Goal: Transaction & Acquisition: Purchase product/service

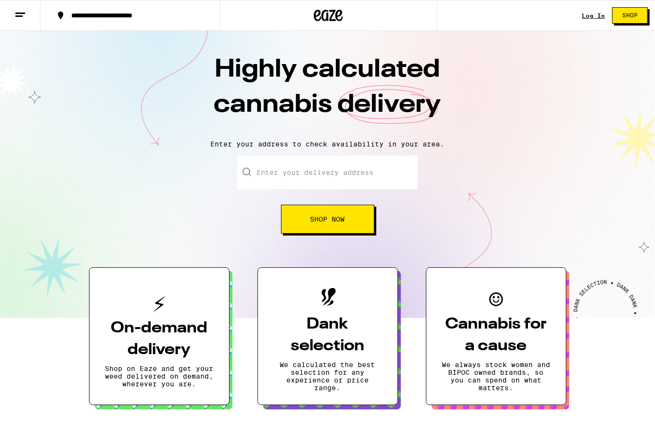
click at [590, 18] on link "Log In" at bounding box center [593, 16] width 23 height 6
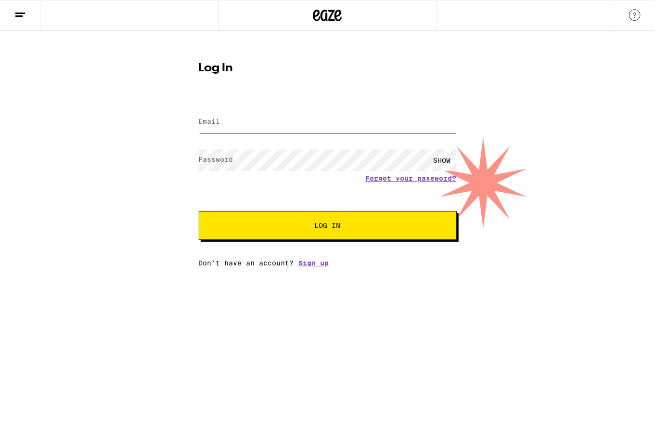
type input "[EMAIL_ADDRESS][DOMAIN_NAME]"
click at [396, 227] on span "Log In" at bounding box center [328, 225] width 180 height 7
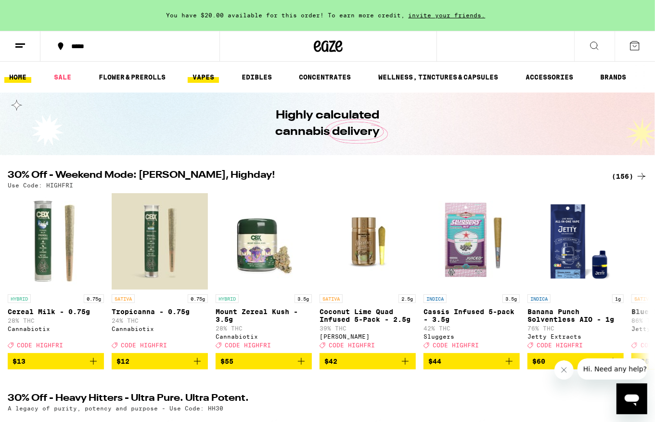
click at [206, 73] on link "VAPES" at bounding box center [203, 77] width 31 height 12
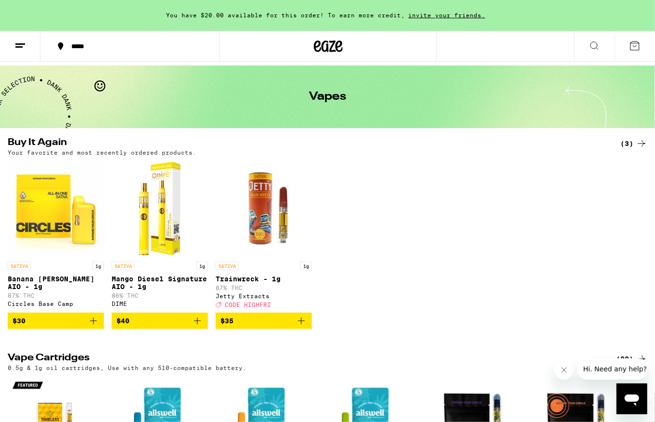
scroll to position [39, 0]
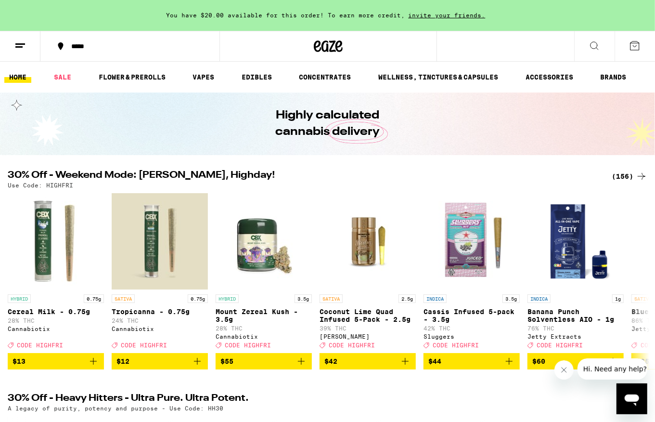
click at [633, 176] on div "(156)" at bounding box center [630, 176] width 36 height 12
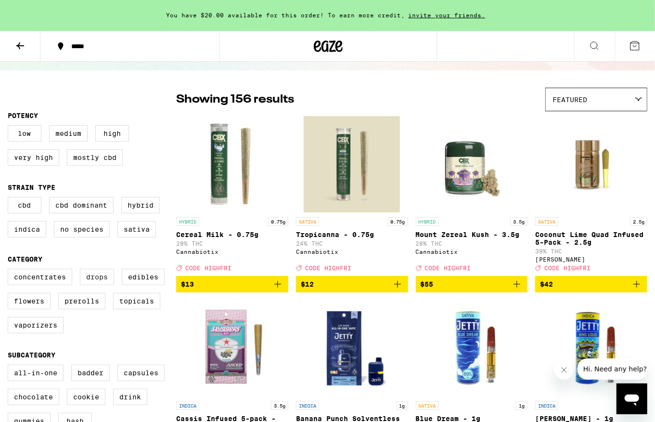
scroll to position [59, 0]
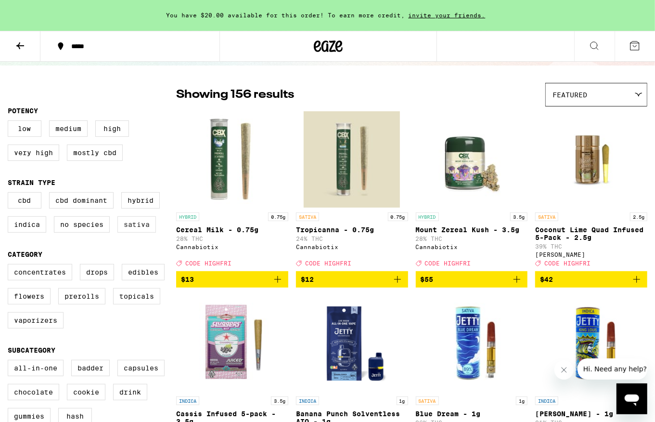
click at [138, 227] on label "Sativa" at bounding box center [137, 224] width 39 height 16
click at [10, 194] on input "Sativa" at bounding box center [10, 194] width 0 height 0
checkbox input "true"
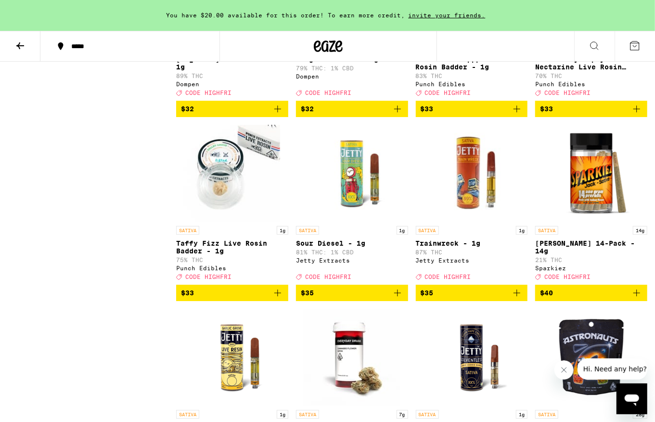
scroll to position [1517, 0]
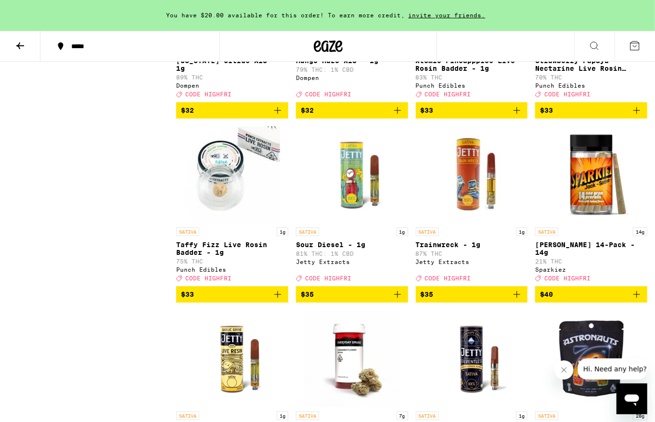
click at [400, 298] on icon "Add to bag" at bounding box center [397, 294] width 7 height 7
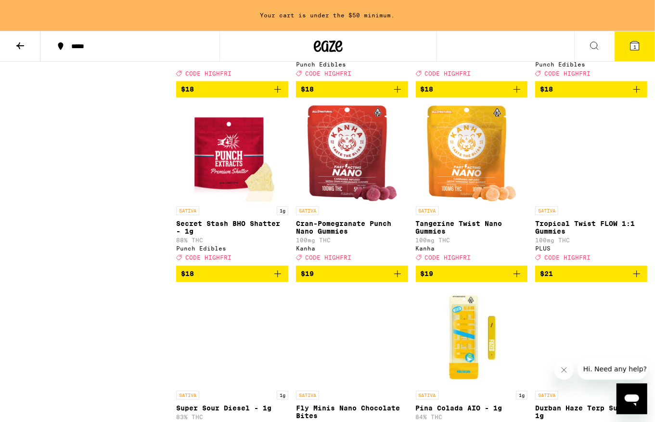
scroll to position [1019, 0]
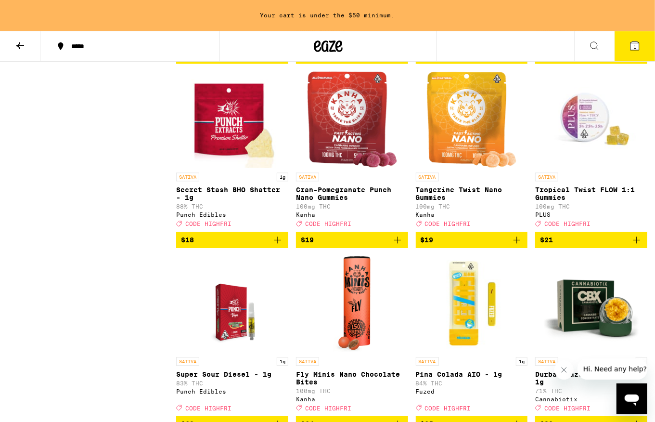
click at [579, 159] on img "Open page for Tropical Twist FLOW 1:1 Gummies from PLUS" at bounding box center [592, 119] width 96 height 96
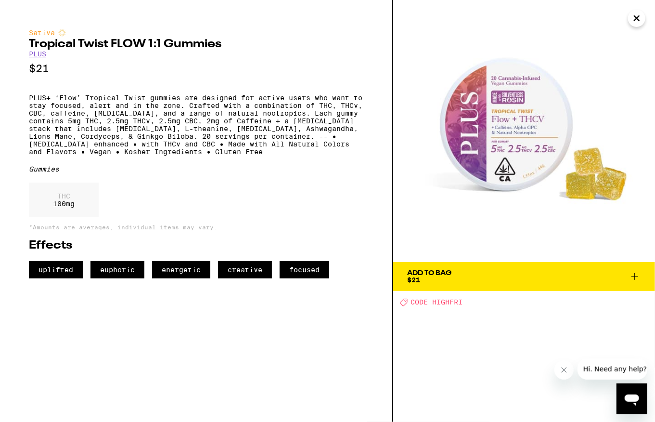
click at [641, 18] on icon "Close" at bounding box center [637, 18] width 12 height 14
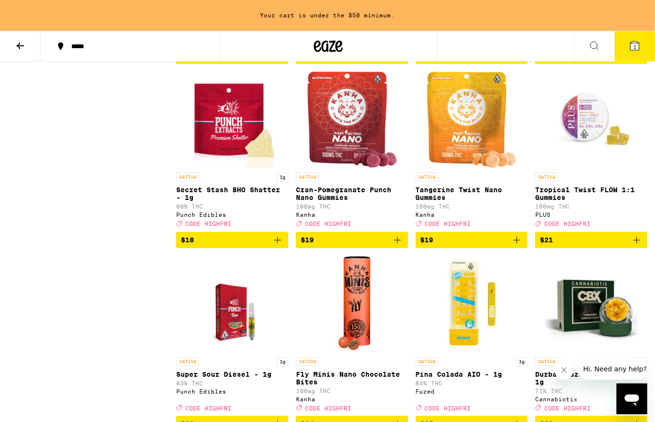
click at [638, 246] on icon "Add to bag" at bounding box center [637, 240] width 12 height 12
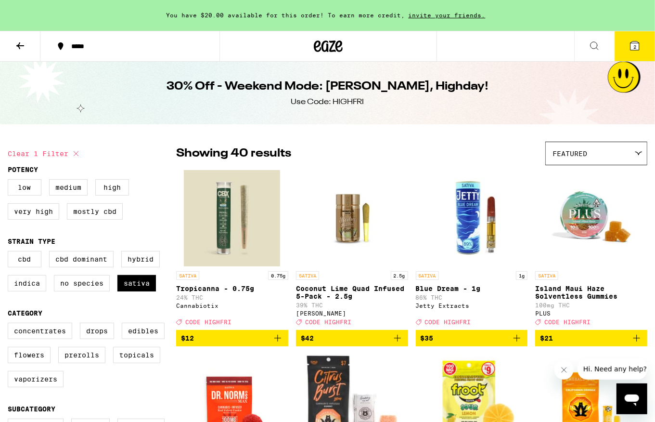
click at [22, 47] on icon at bounding box center [20, 46] width 12 height 12
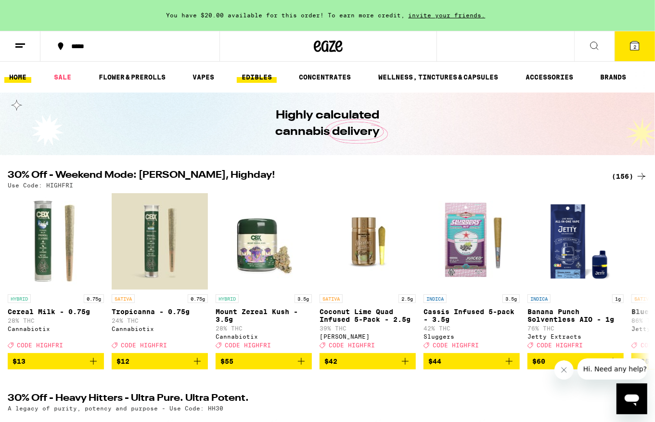
click at [250, 80] on link "EDIBLES" at bounding box center [257, 77] width 40 height 12
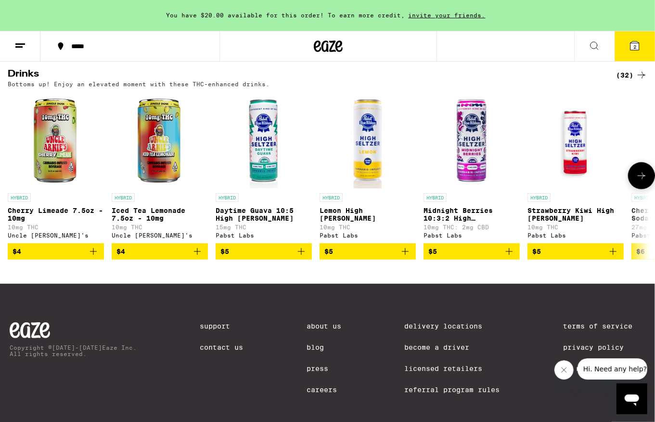
scroll to position [538, 0]
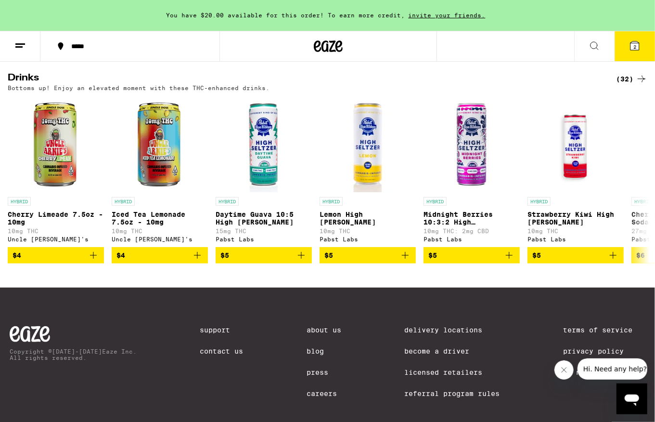
click at [622, 85] on div "(32)" at bounding box center [631, 79] width 31 height 12
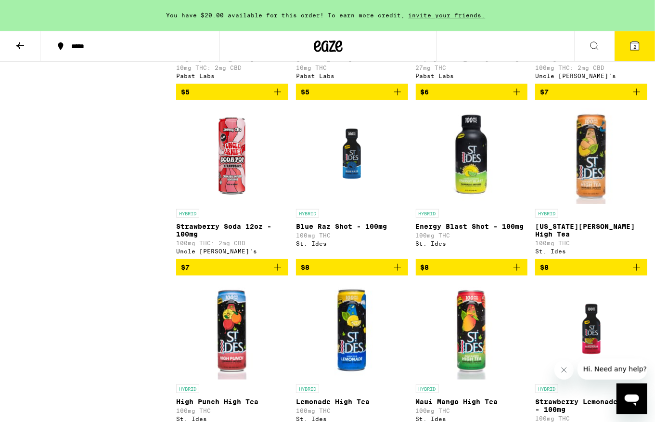
scroll to position [415, 0]
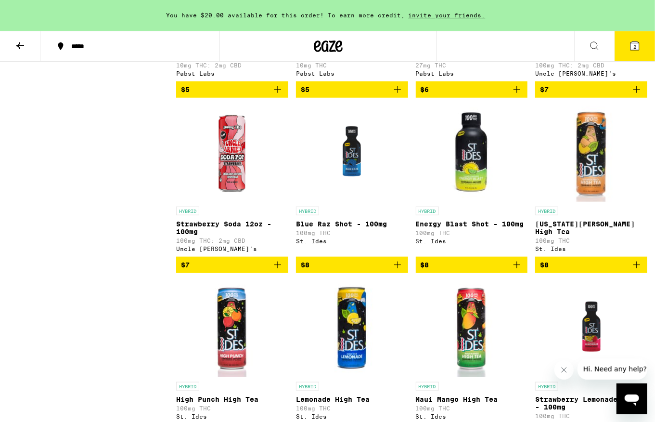
click at [637, 268] on icon "Add to bag" at bounding box center [637, 265] width 7 height 7
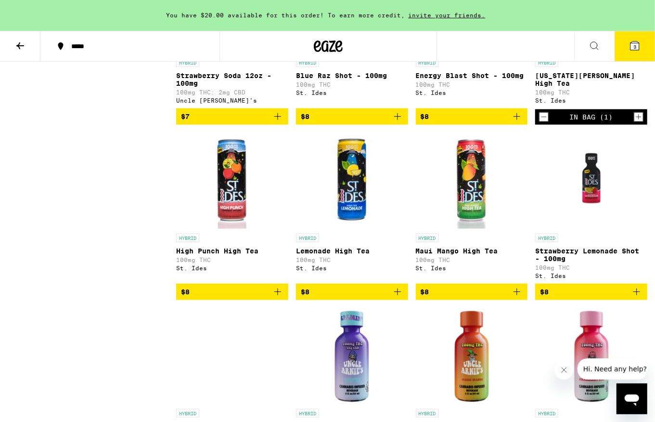
scroll to position [565, 0]
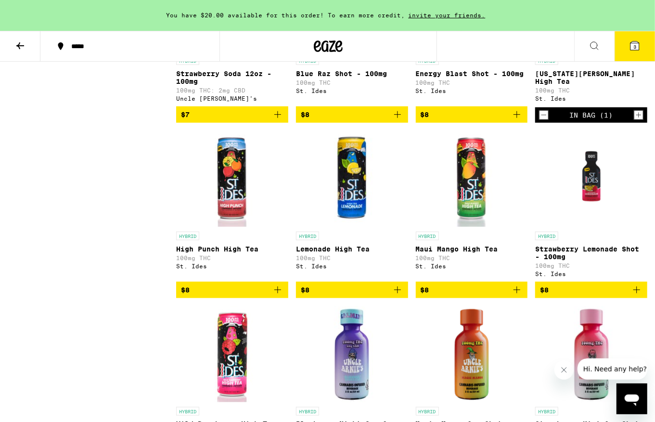
click at [637, 293] on icon "Add to bag" at bounding box center [637, 290] width 7 height 7
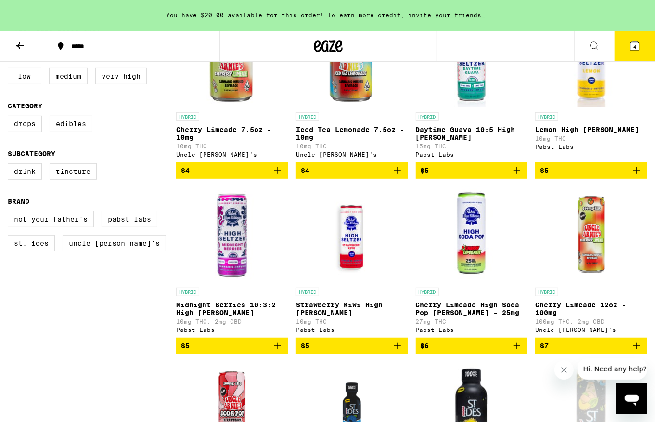
scroll to position [0, 0]
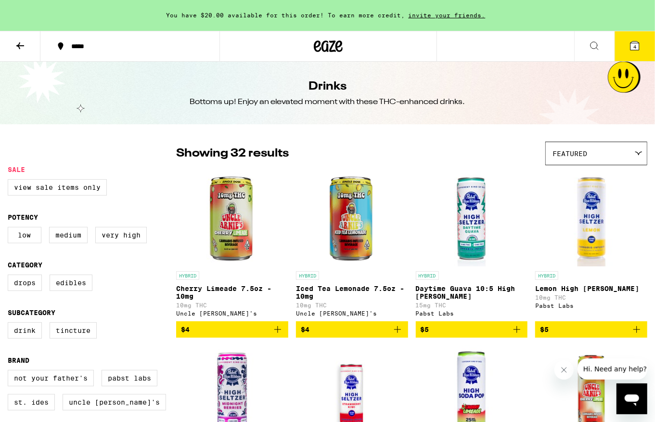
click at [641, 48] on button "4" at bounding box center [635, 46] width 40 height 30
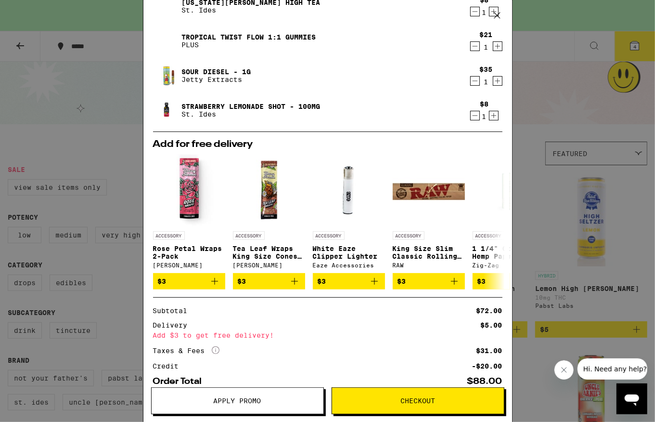
scroll to position [131, 0]
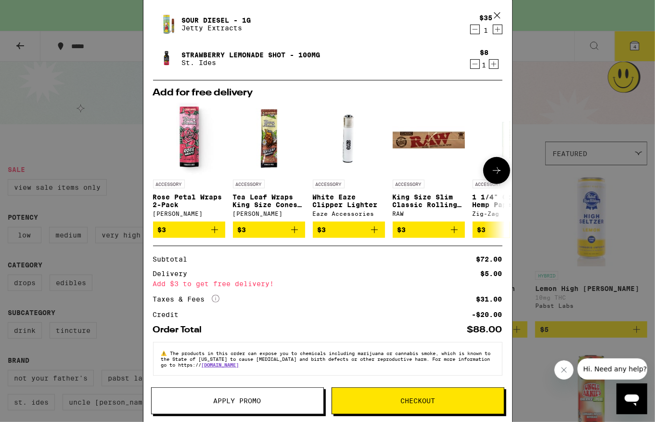
click at [499, 165] on icon at bounding box center [497, 171] width 12 height 12
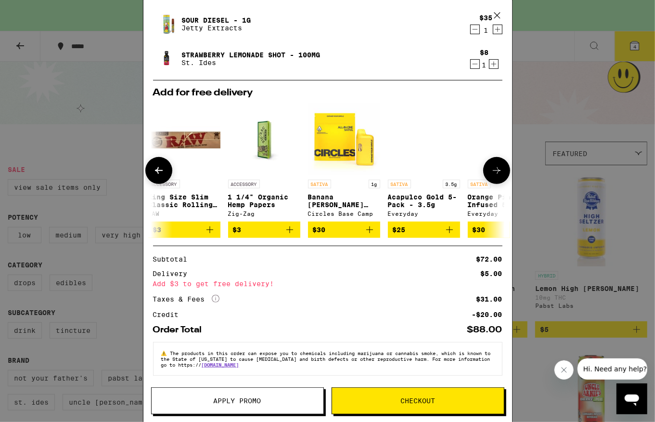
scroll to position [0, 245]
click at [499, 165] on icon at bounding box center [497, 171] width 12 height 12
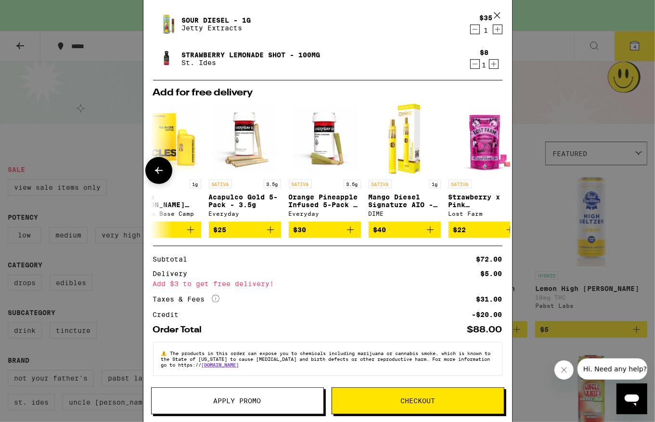
scroll to position [0, 449]
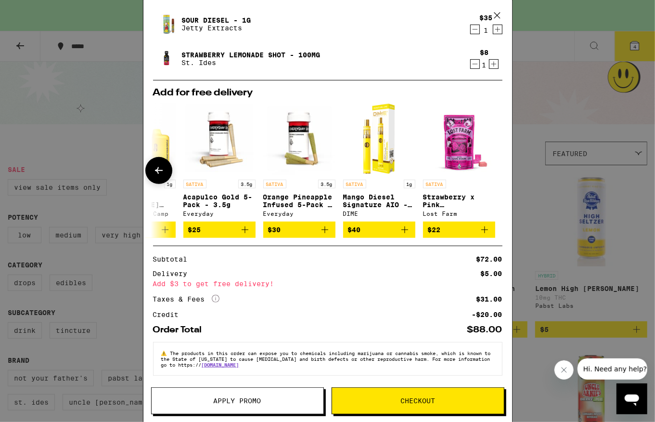
click at [157, 168] on icon at bounding box center [159, 171] width 12 height 12
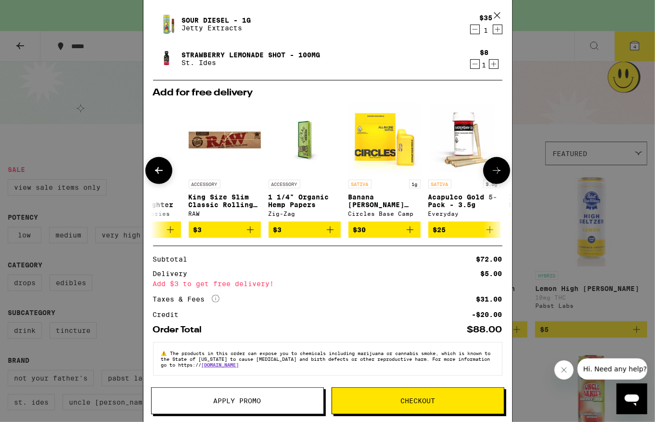
click at [157, 168] on icon at bounding box center [159, 171] width 12 height 12
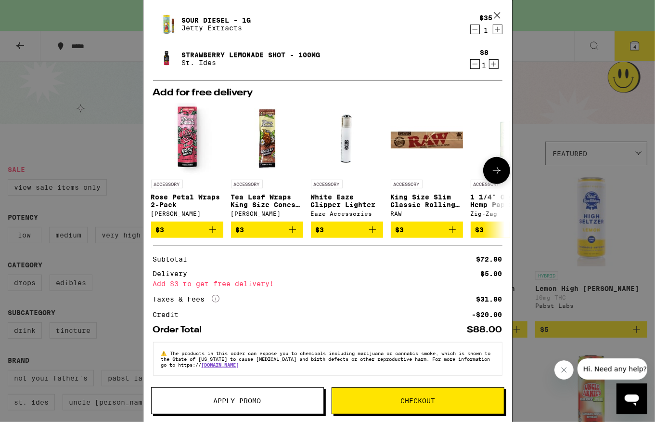
scroll to position [0, 0]
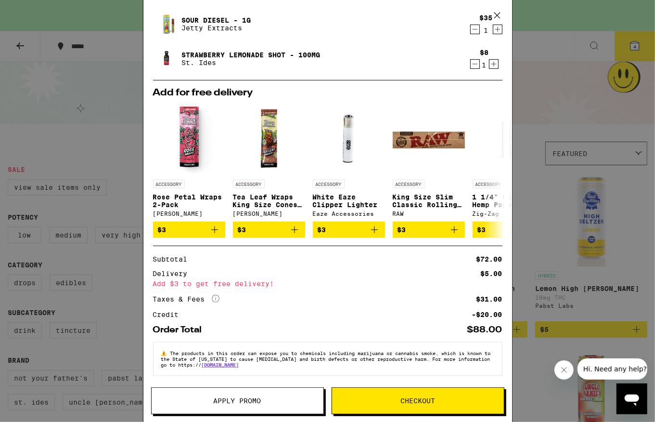
click at [554, 126] on div "Your Cart You have $20.00 available for this order! To earn more credit, invite…" at bounding box center [327, 211] width 655 height 422
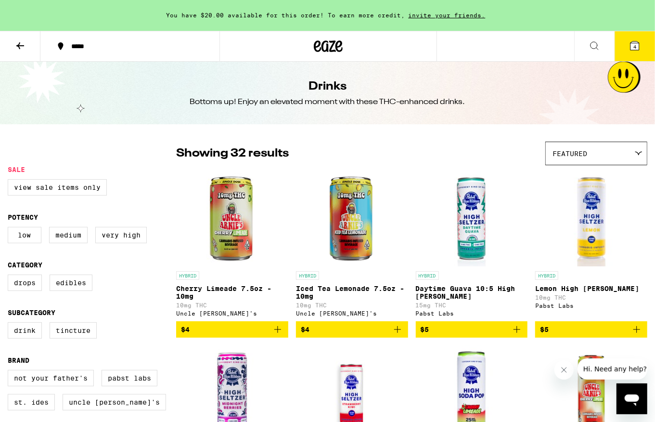
click at [17, 46] on icon at bounding box center [20, 46] width 12 height 12
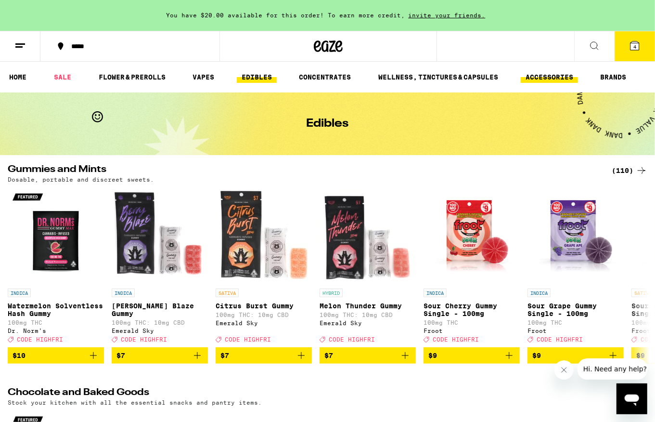
click at [551, 75] on link "ACCESSORIES" at bounding box center [549, 77] width 57 height 12
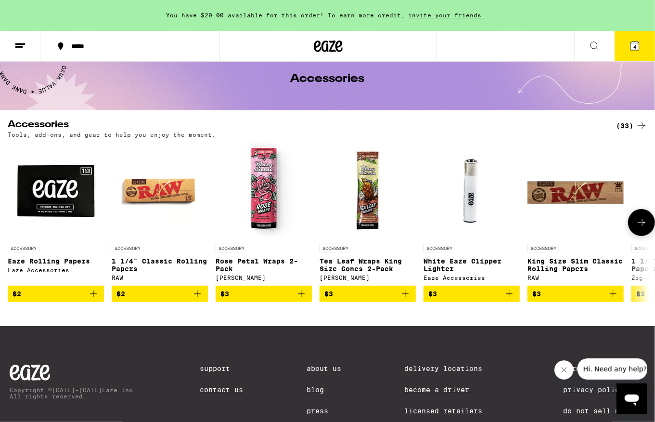
scroll to position [47, 0]
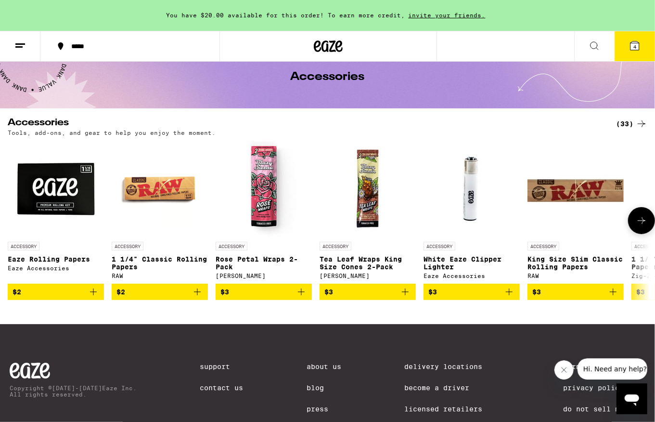
click at [636, 225] on button at bounding box center [641, 220] width 27 height 27
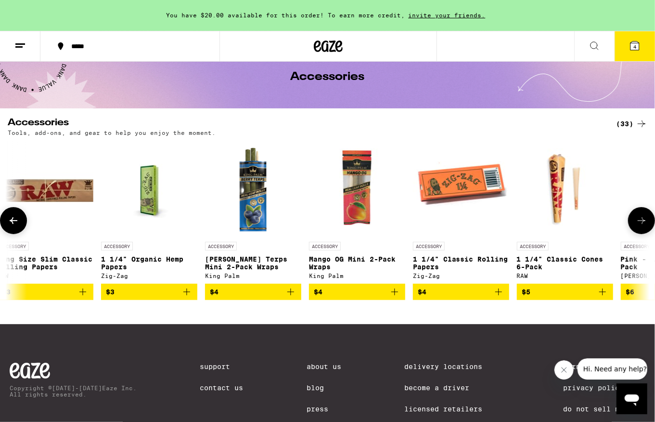
scroll to position [0, 535]
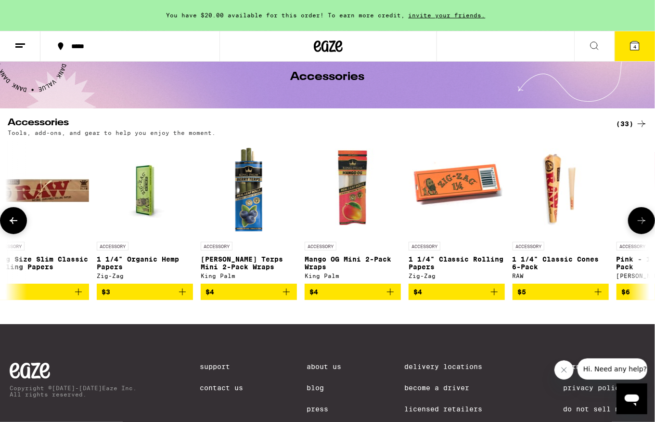
click at [636, 225] on button at bounding box center [641, 220] width 27 height 27
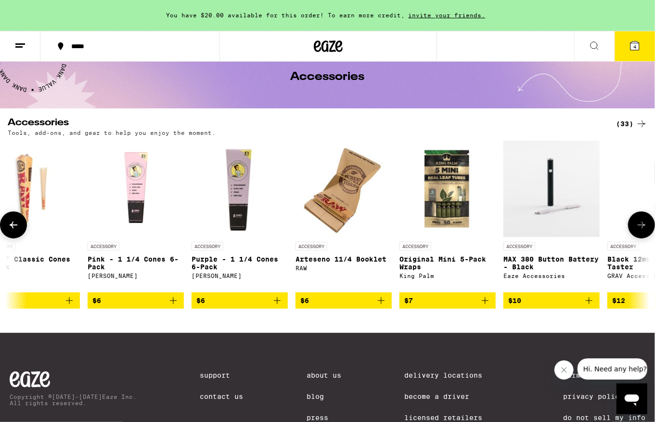
scroll to position [0, 1070]
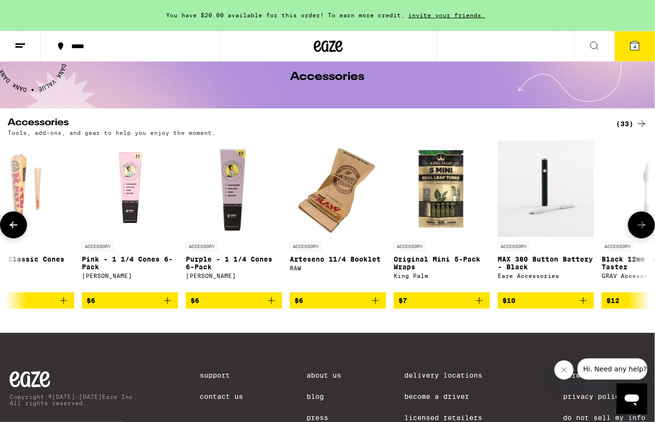
click at [636, 225] on button at bounding box center [641, 224] width 27 height 27
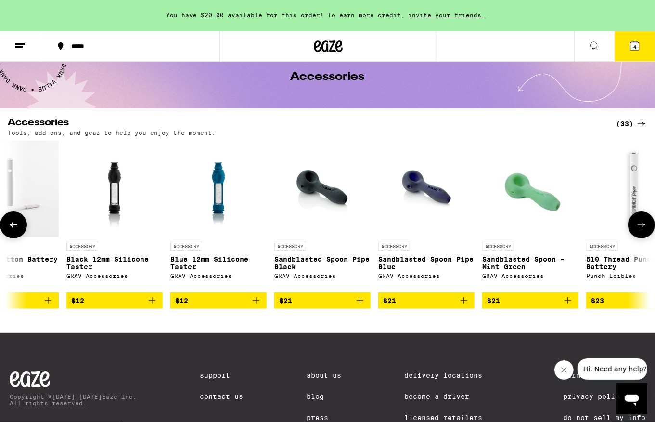
click at [636, 225] on button at bounding box center [641, 224] width 27 height 27
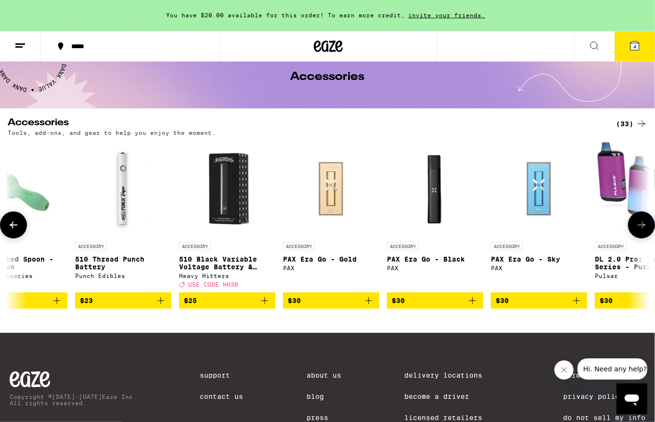
scroll to position [0, 2141]
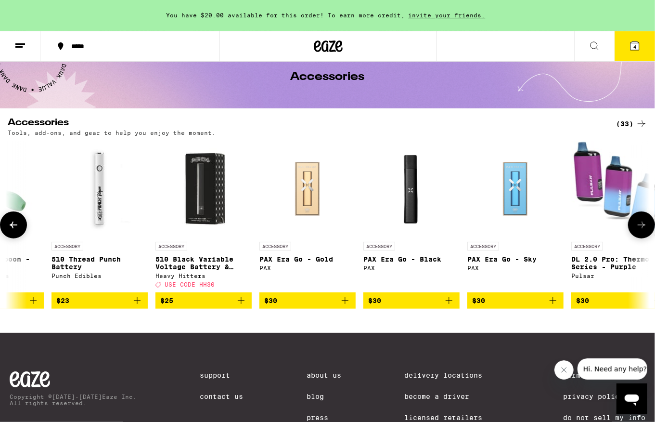
click at [636, 225] on button at bounding box center [641, 224] width 27 height 27
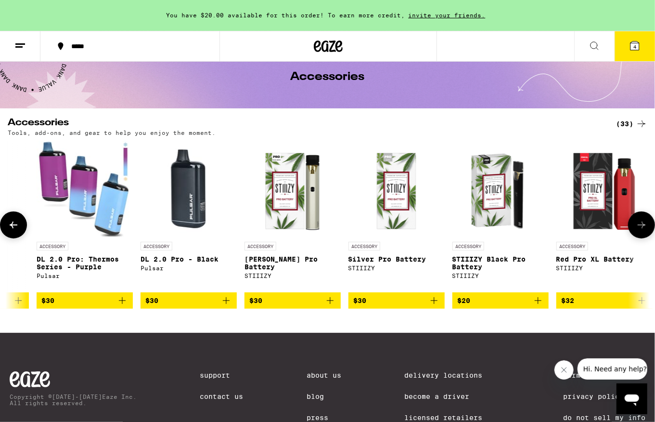
click at [636, 225] on button at bounding box center [641, 224] width 27 height 27
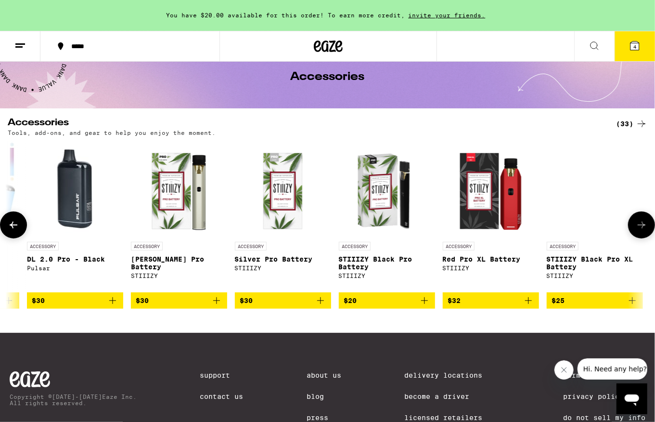
scroll to position [0, 2792]
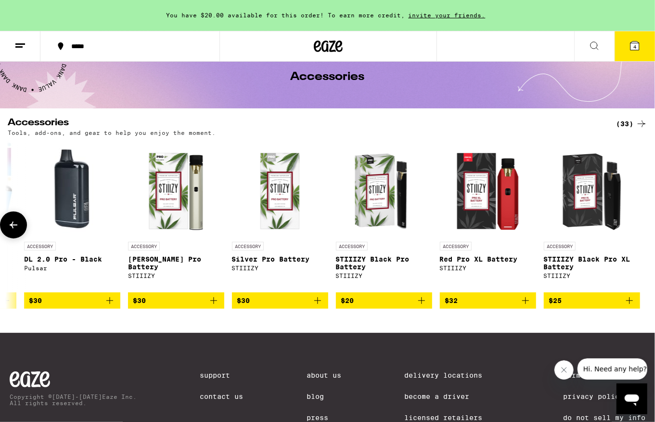
click at [8, 226] on icon at bounding box center [14, 225] width 12 height 12
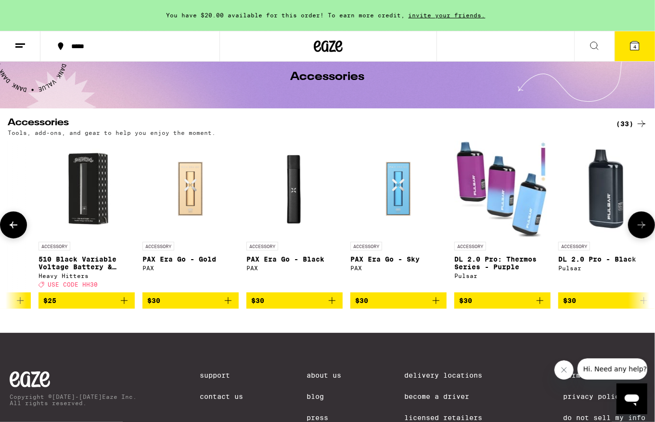
click at [8, 226] on icon at bounding box center [14, 225] width 12 height 12
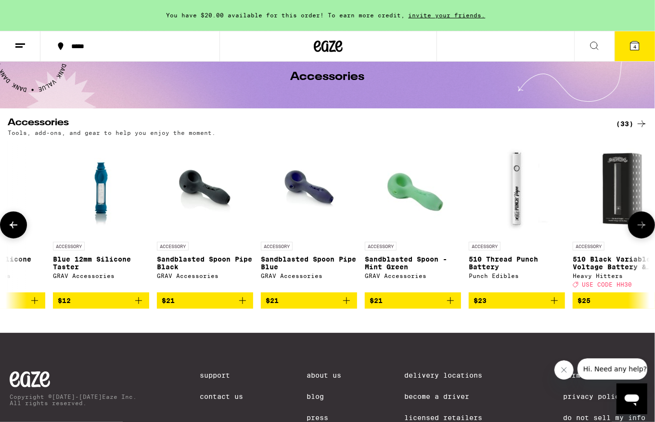
click at [8, 226] on icon at bounding box center [14, 225] width 12 height 12
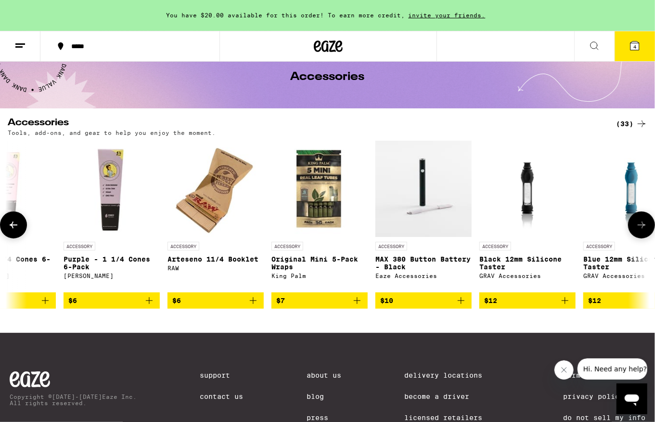
click at [8, 226] on icon at bounding box center [14, 225] width 12 height 12
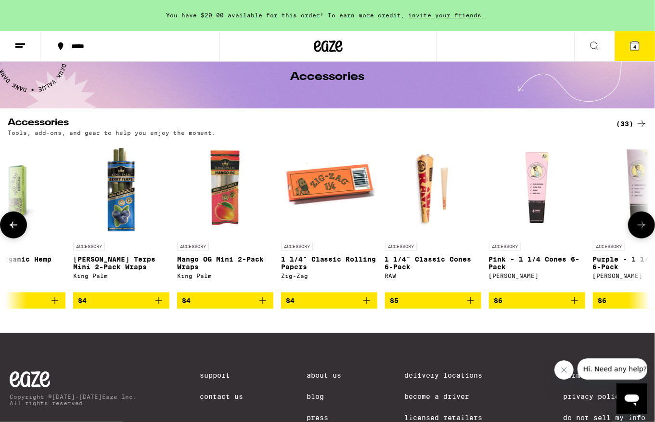
click at [8, 226] on icon at bounding box center [14, 225] width 12 height 12
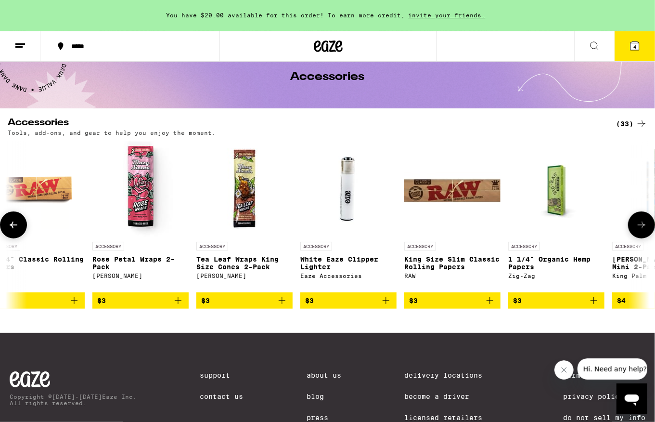
click at [8, 226] on icon at bounding box center [14, 225] width 12 height 12
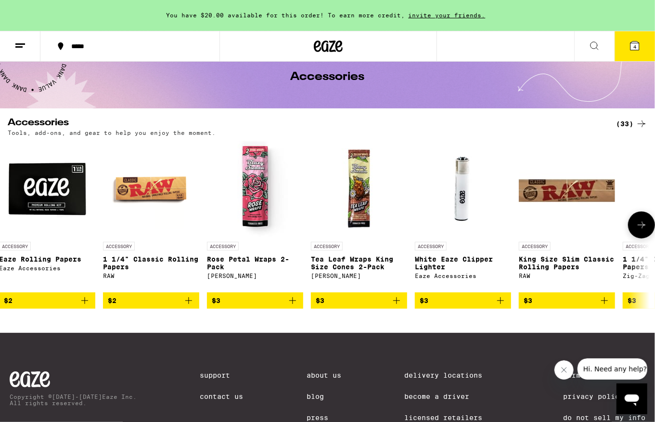
scroll to position [0, 0]
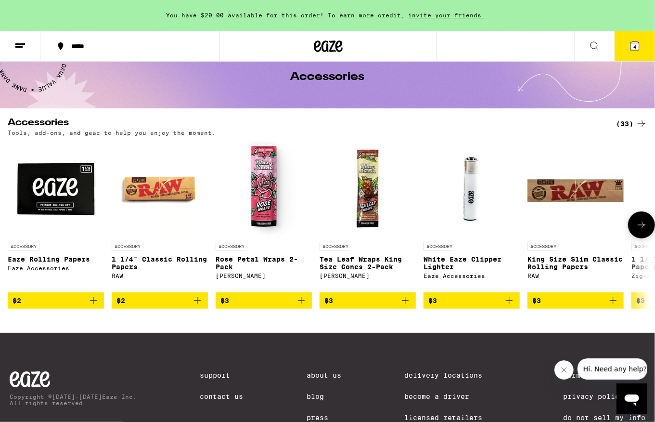
click at [509, 306] on icon "Add to bag" at bounding box center [510, 301] width 12 height 12
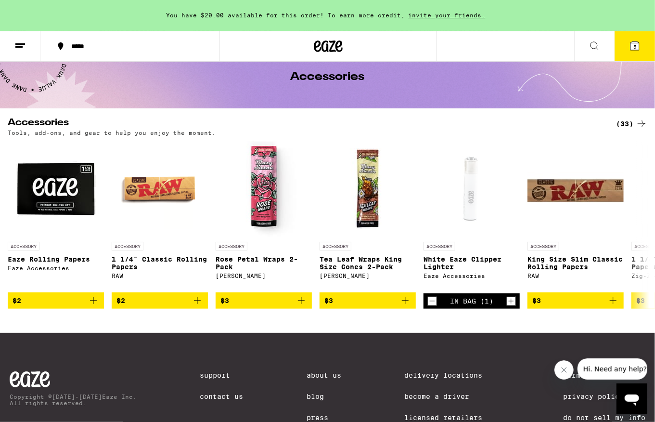
click at [631, 46] on icon at bounding box center [635, 45] width 9 height 9
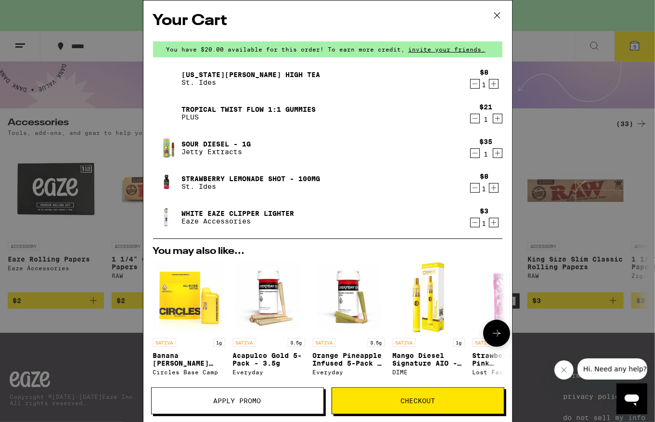
scroll to position [175, 0]
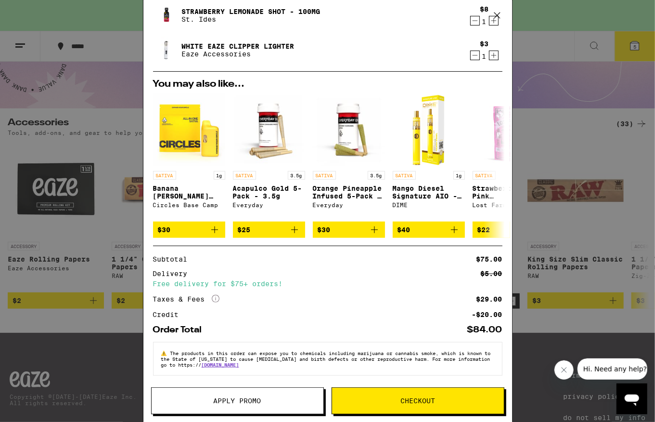
click at [241, 405] on button "Apply Promo" at bounding box center [237, 400] width 173 height 27
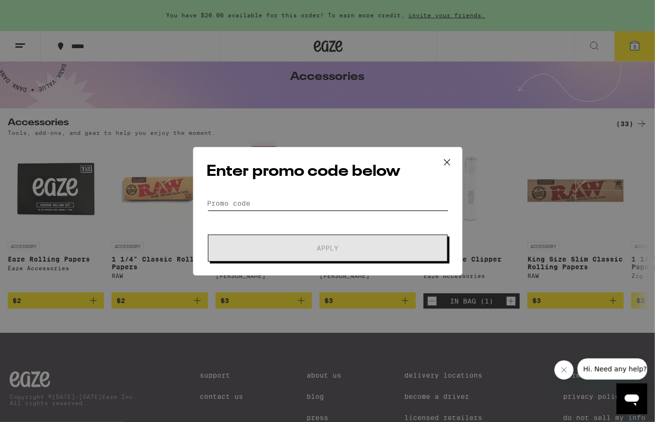
click at [283, 202] on input "Promo Code" at bounding box center [328, 203] width 242 height 14
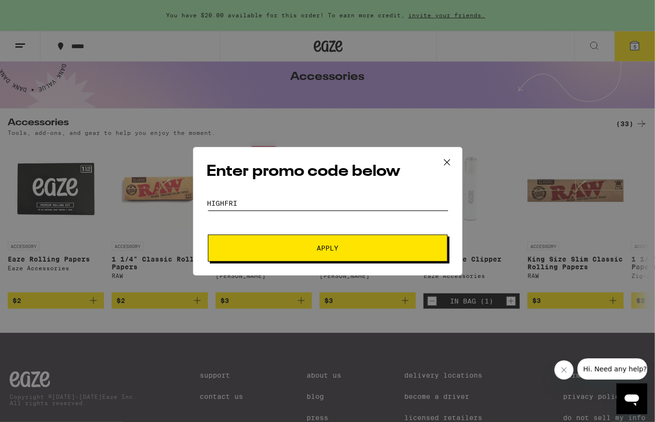
type input "highfri"
click at [335, 247] on span "Apply" at bounding box center [328, 248] width 22 height 7
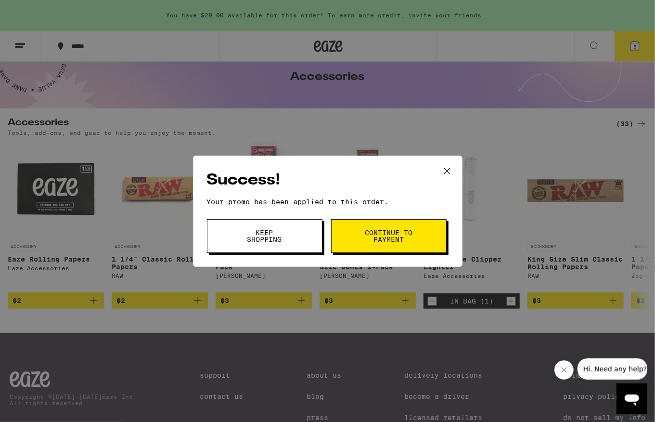
click at [355, 237] on button "Continue to payment" at bounding box center [389, 236] width 116 height 34
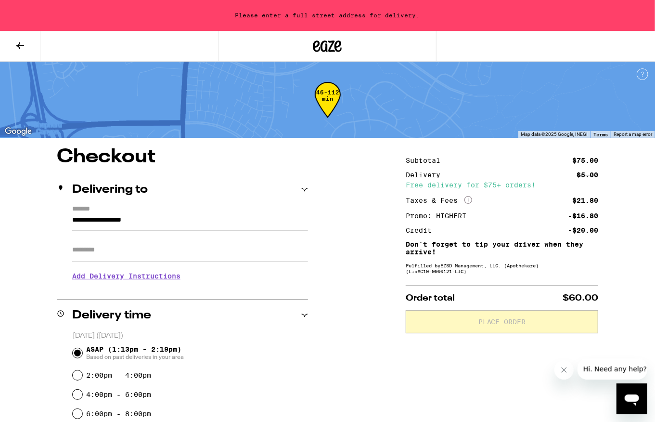
click at [173, 226] on input "**********" at bounding box center [190, 222] width 236 height 16
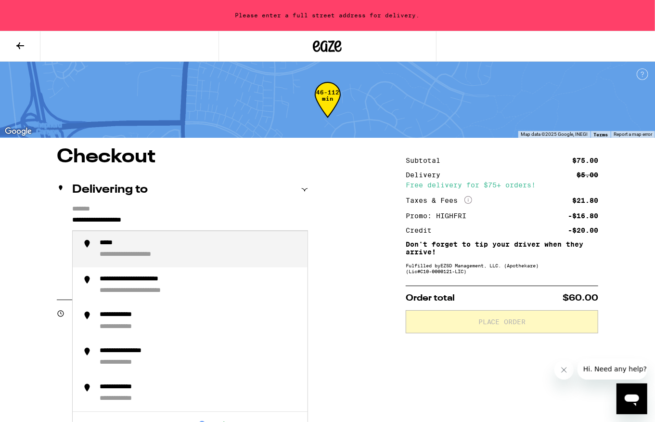
click at [173, 226] on input "**********" at bounding box center [190, 222] width 236 height 16
click at [160, 251] on div "**********" at bounding box center [200, 249] width 200 height 21
type input "**********"
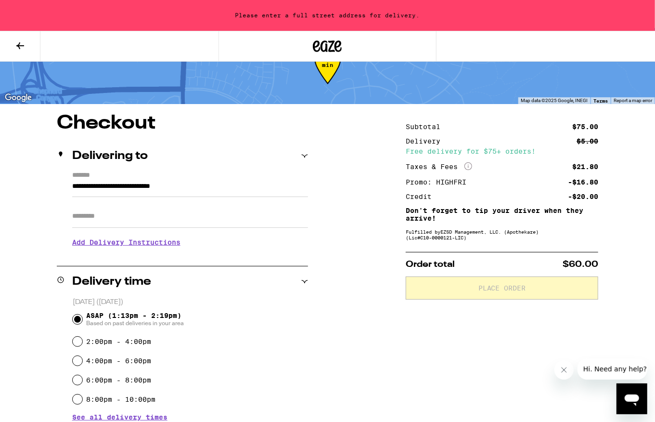
scroll to position [39, 0]
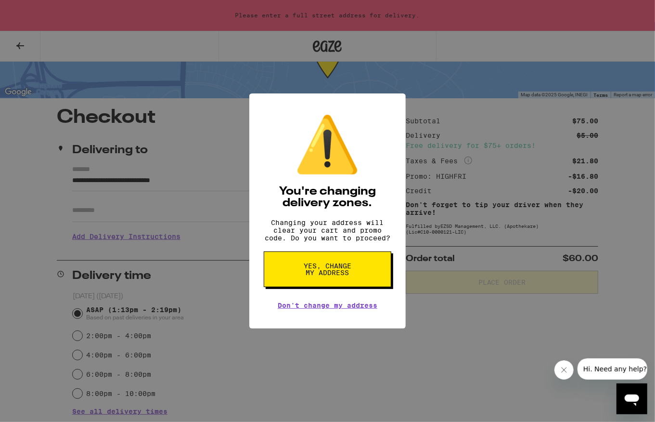
click at [311, 283] on button "Yes, change my address" at bounding box center [328, 269] width 128 height 36
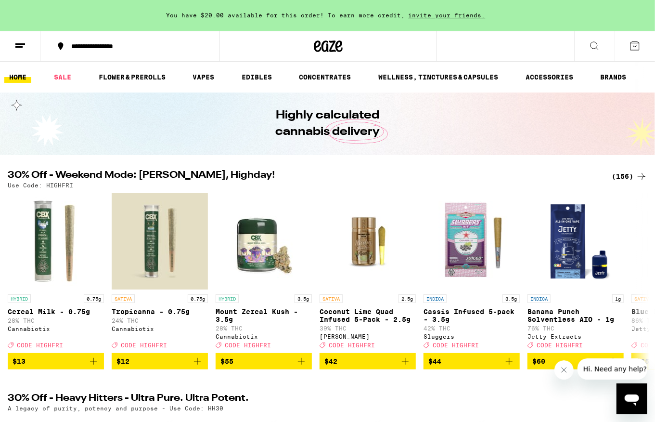
click at [623, 176] on div "(156)" at bounding box center [630, 176] width 36 height 12
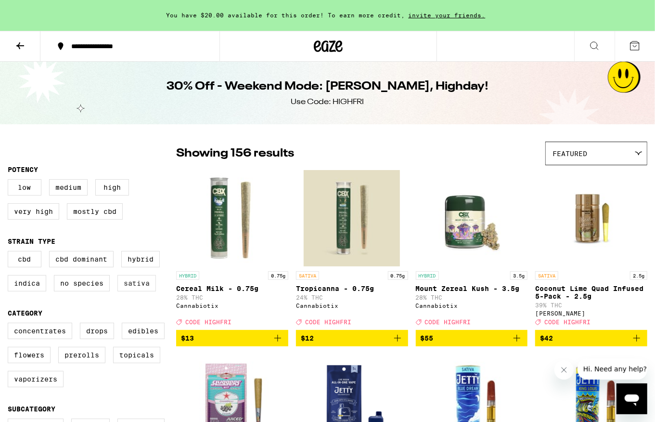
click at [142, 288] on label "Sativa" at bounding box center [137, 283] width 39 height 16
click at [10, 253] on input "Sativa" at bounding box center [10, 252] width 0 height 0
checkbox input "true"
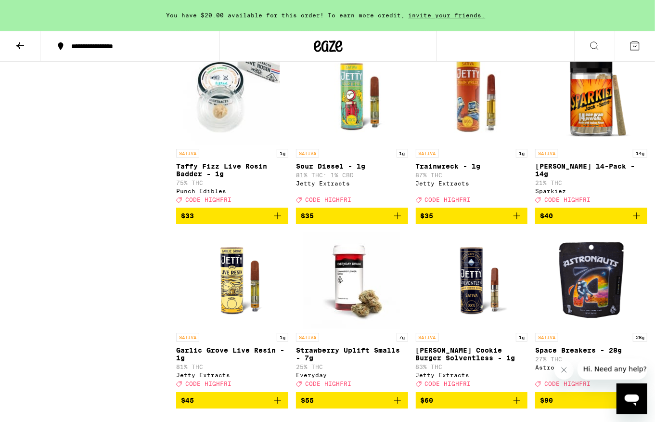
scroll to position [1589, 0]
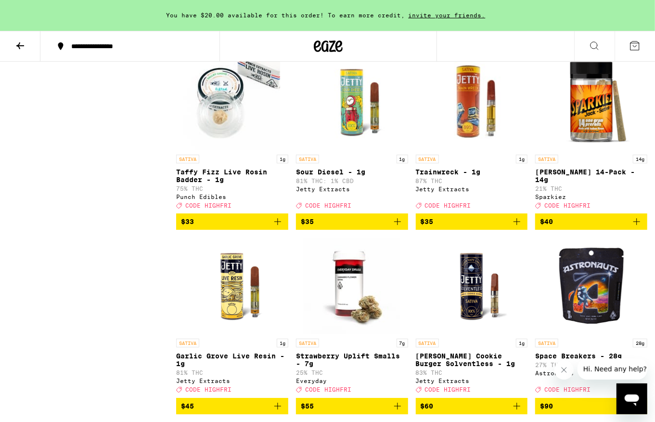
click at [397, 225] on icon "Add to bag" at bounding box center [397, 221] width 7 height 7
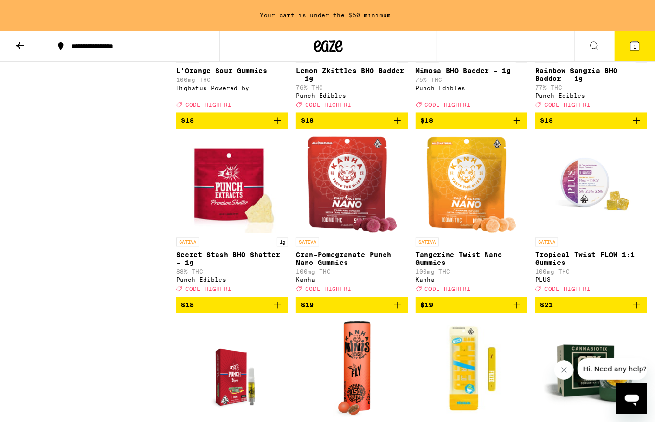
scroll to position [951, 0]
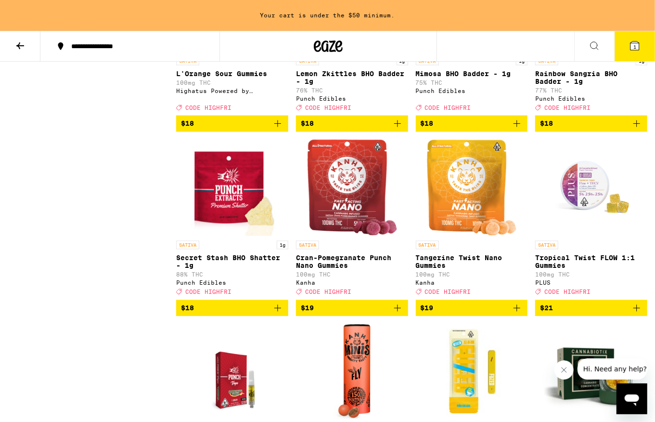
click at [635, 314] on icon "Add to bag" at bounding box center [637, 308] width 12 height 12
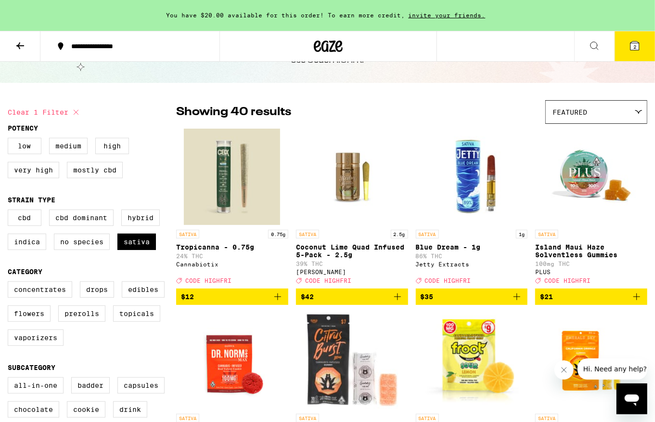
scroll to position [0, 0]
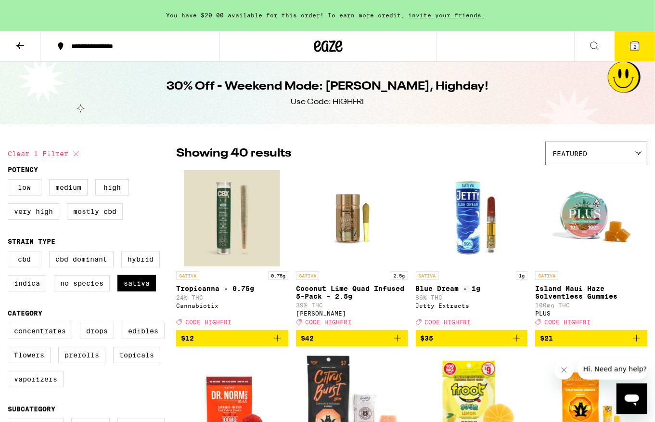
click at [16, 44] on icon at bounding box center [20, 46] width 12 height 12
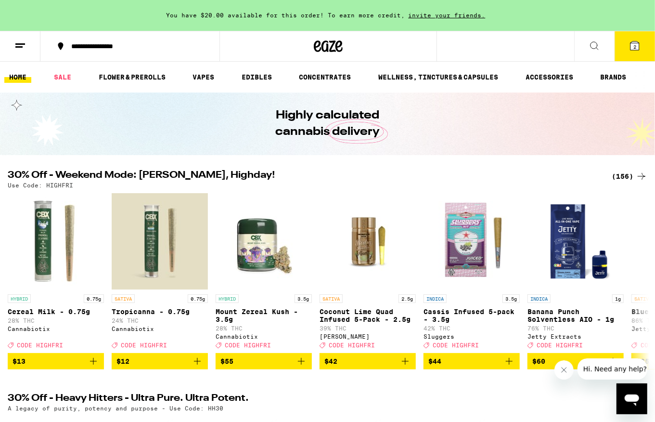
click at [597, 47] on icon at bounding box center [595, 46] width 8 height 8
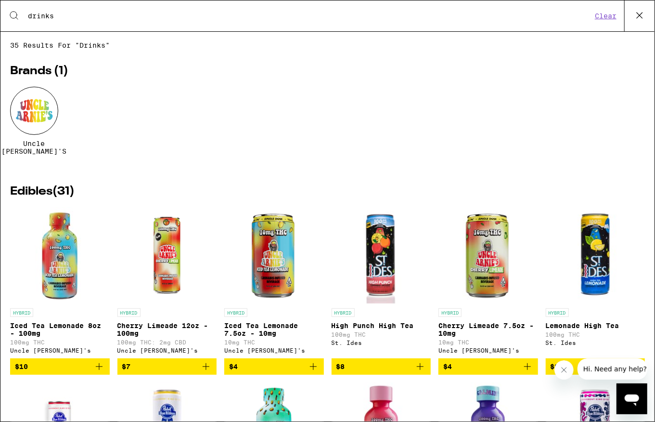
type input "drinks"
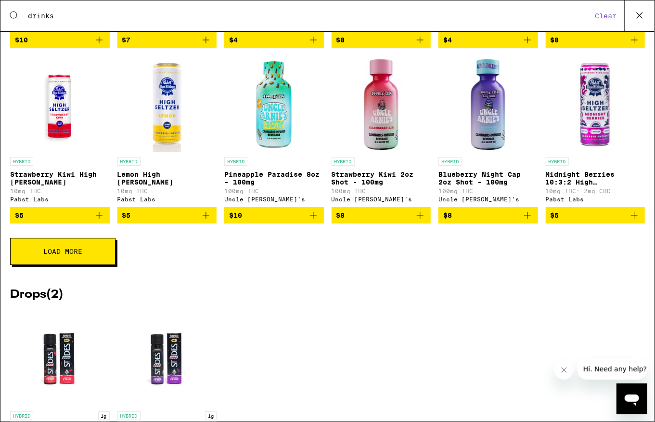
scroll to position [356, 0]
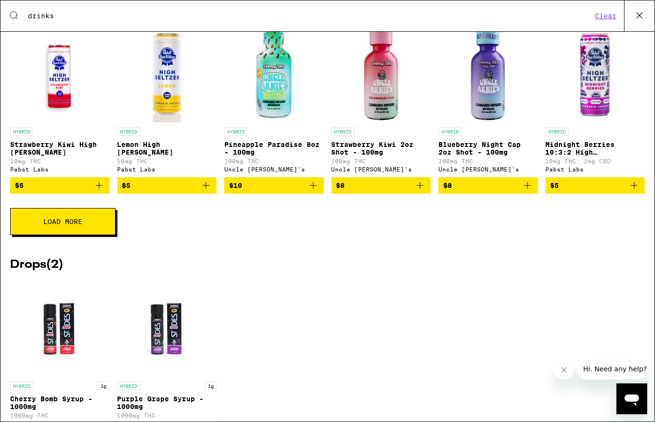
click at [96, 235] on button "Load More" at bounding box center [62, 221] width 105 height 27
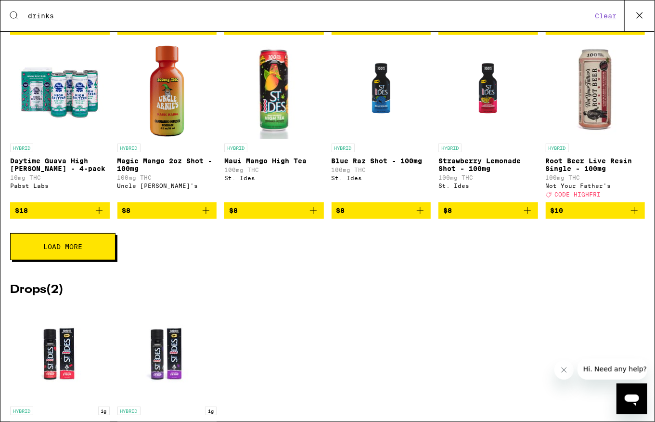
scroll to position [628, 0]
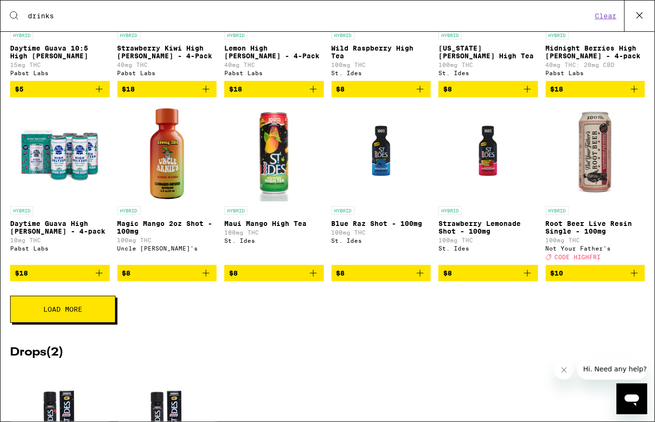
click at [533, 95] on icon "Add to bag" at bounding box center [528, 89] width 12 height 12
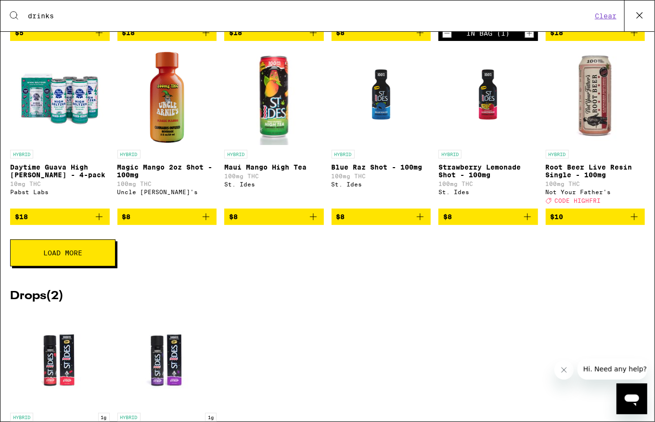
scroll to position [687, 0]
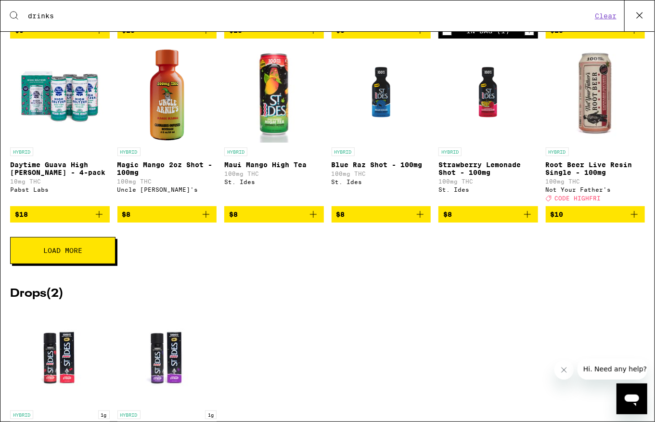
click at [99, 264] on button "Load More" at bounding box center [62, 250] width 105 height 27
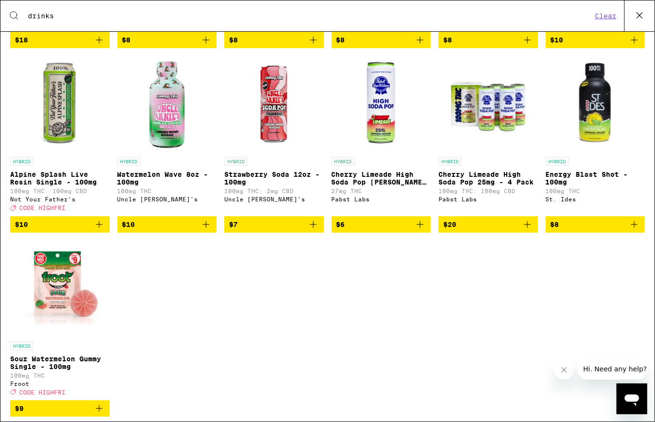
scroll to position [863, 0]
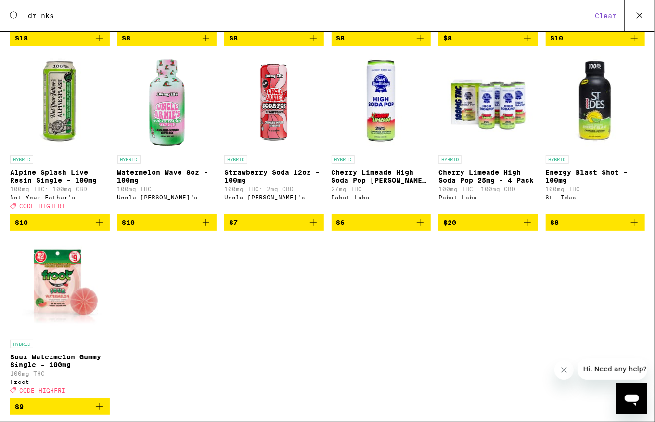
click at [635, 226] on icon "Add to bag" at bounding box center [634, 222] width 7 height 7
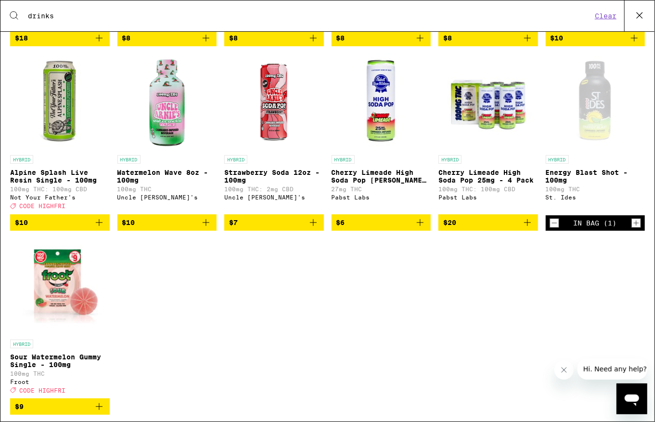
click at [635, 229] on icon "Increment" at bounding box center [636, 223] width 9 height 12
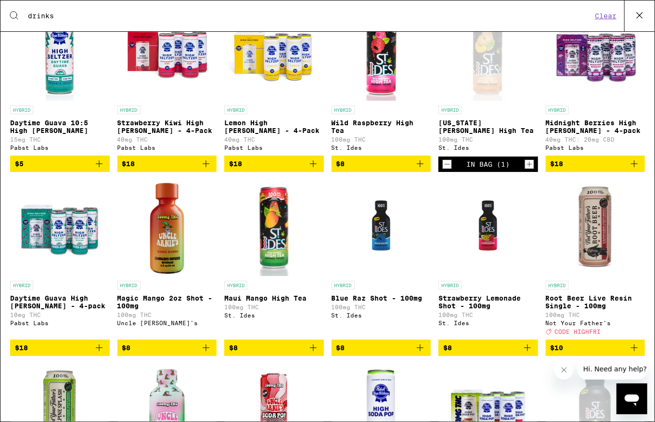
scroll to position [0, 0]
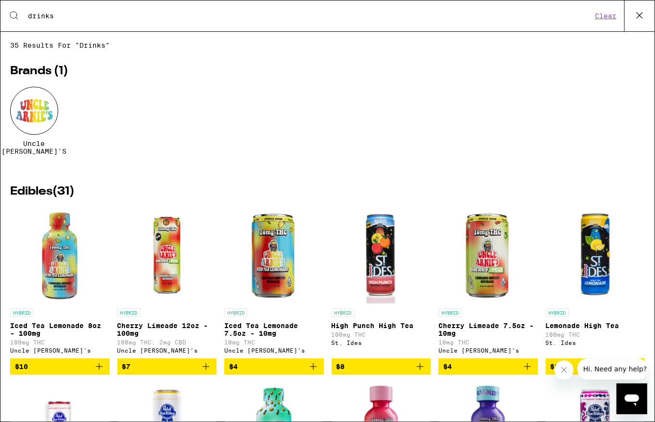
click at [640, 11] on icon at bounding box center [640, 15] width 14 height 14
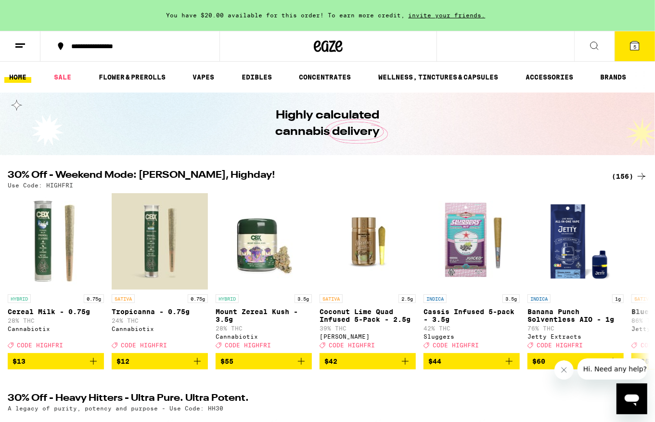
click at [634, 45] on span "5" at bounding box center [635, 47] width 3 height 6
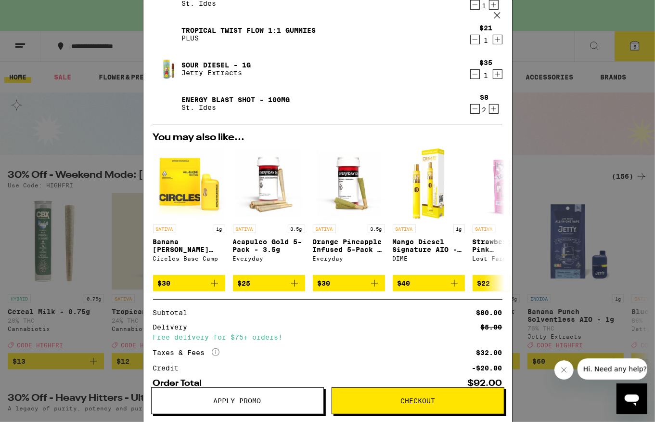
scroll to position [141, 0]
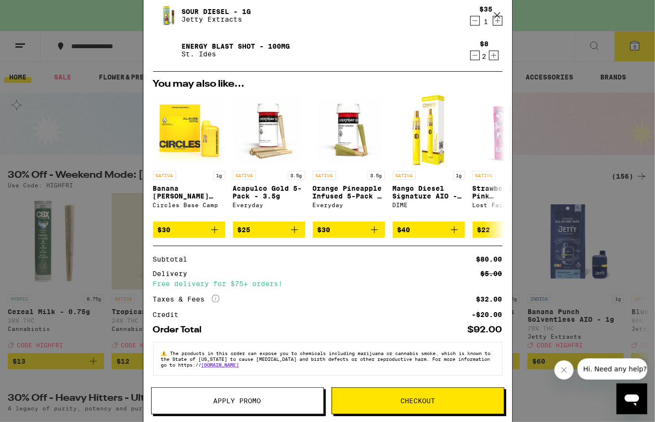
click at [278, 397] on span "Apply Promo" at bounding box center [238, 400] width 172 height 7
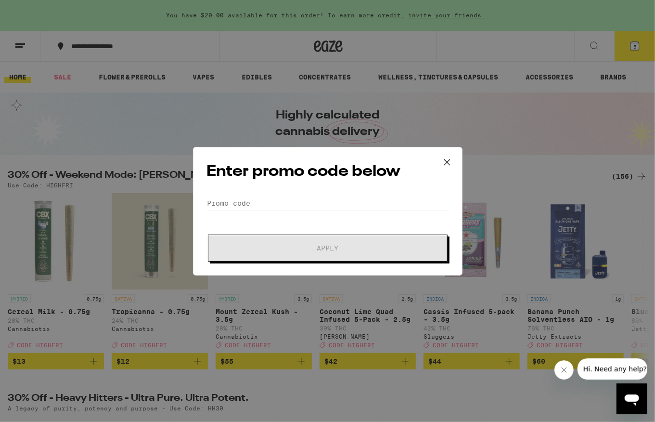
click at [307, 193] on div "Enter promo code below Promo Code Apply" at bounding box center [328, 211] width 270 height 129
click at [300, 201] on input "Promo Code" at bounding box center [328, 203] width 242 height 14
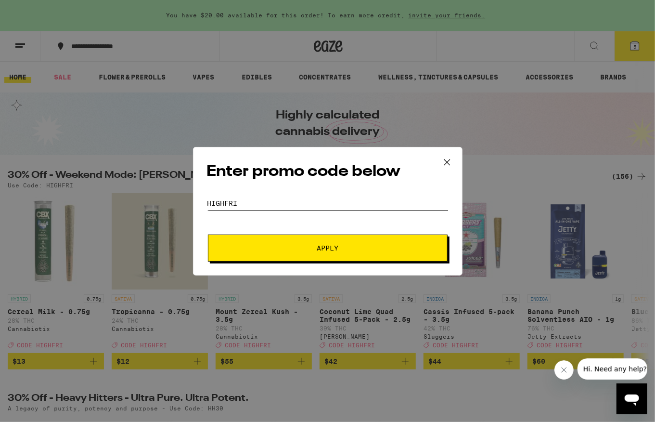
type input "highfri"
click at [366, 251] on button "Apply" at bounding box center [328, 248] width 240 height 27
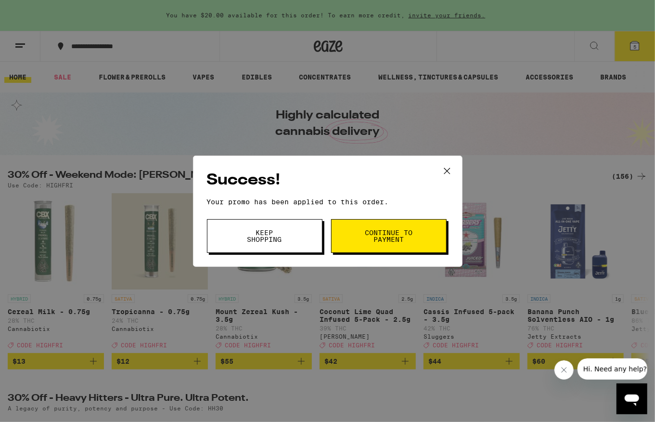
click at [369, 238] on span "Continue to payment" at bounding box center [389, 235] width 49 height 13
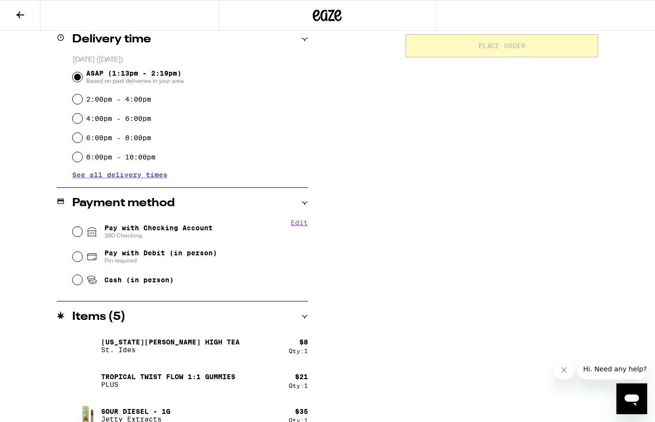
scroll to position [246, 0]
click at [162, 234] on span "360 Checking" at bounding box center [159, 235] width 108 height 8
click at [82, 234] on input "Pay with Checking Account 360 Checking" at bounding box center [78, 231] width 10 height 10
radio input "true"
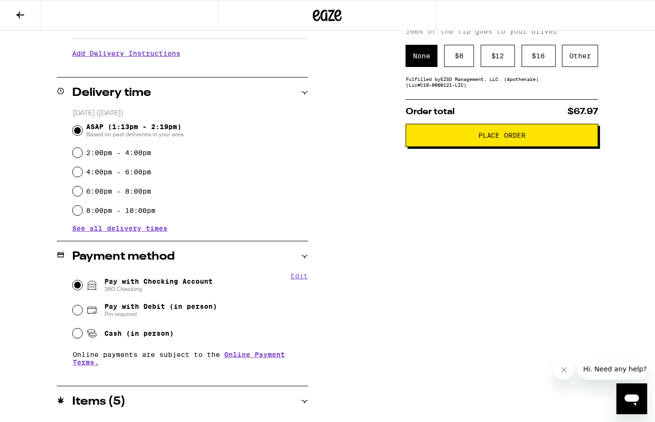
scroll to position [87, 0]
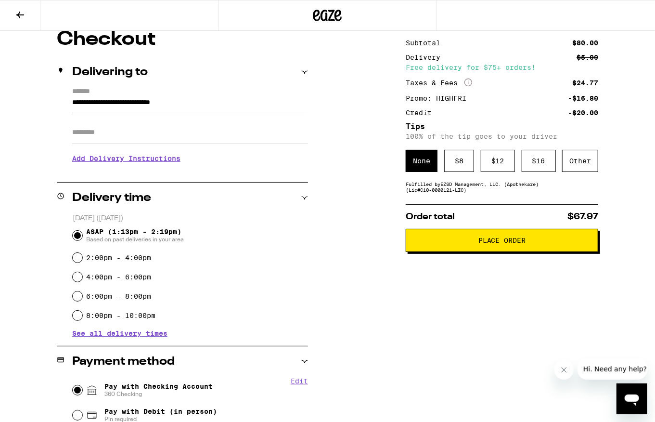
click at [137, 159] on h3 "Add Delivery Instructions" at bounding box center [190, 158] width 236 height 22
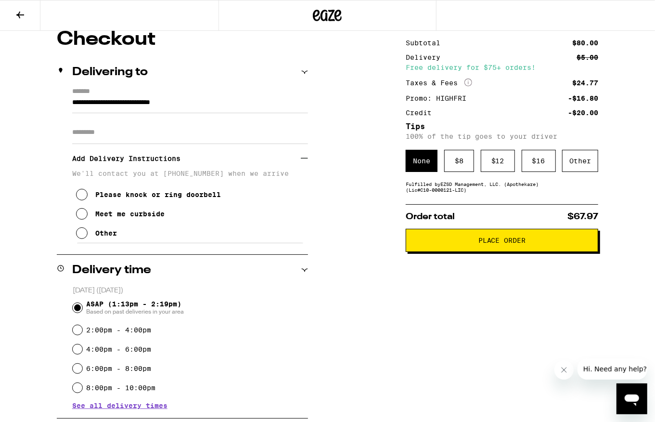
click at [95, 237] on div "Other" at bounding box center [106, 233] width 22 height 8
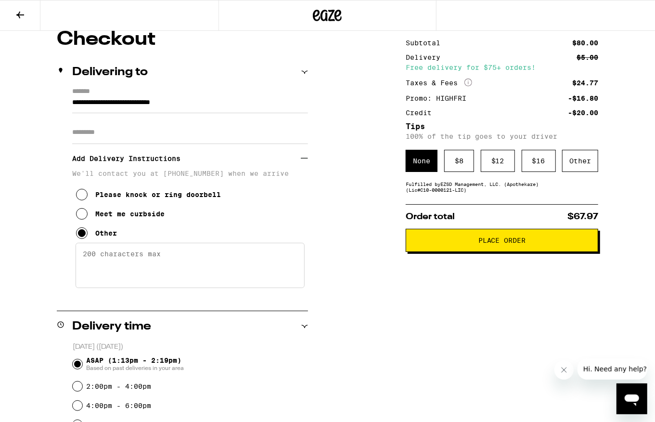
click at [153, 258] on textarea "Enter any other delivery instructions you want driver to know" at bounding box center [190, 265] width 229 height 45
type textarea "Hi, just call/text me when you're close and I'll meet you downstairs! 5205483660"
click at [352, 256] on div "**********" at bounding box center [327, 410] width 655 height 760
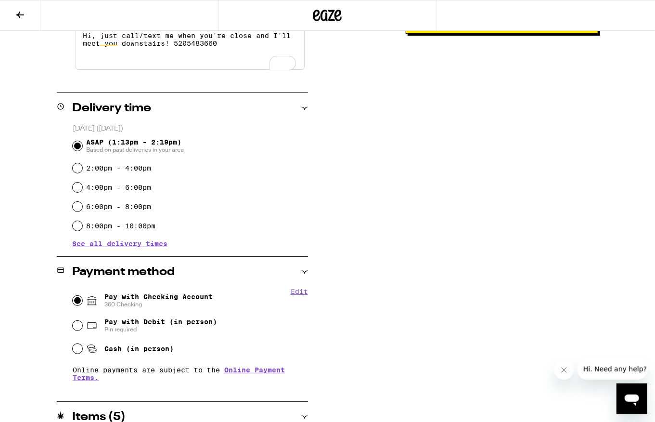
scroll to position [240, 0]
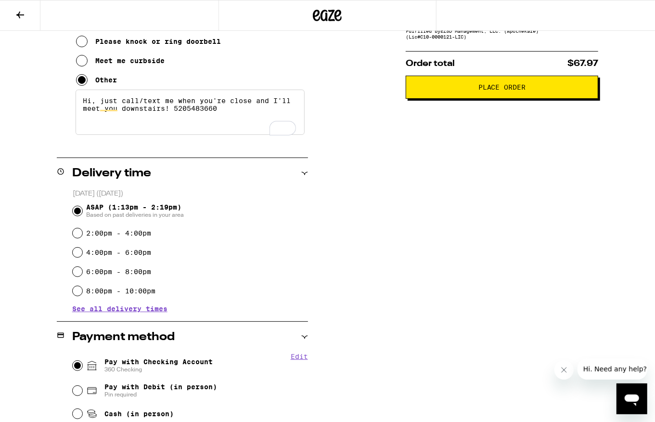
click at [546, 94] on button "Place Order" at bounding box center [502, 87] width 193 height 23
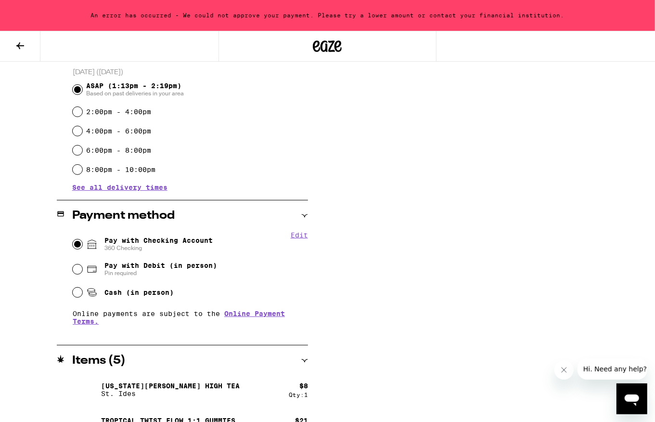
scroll to position [395, 0]
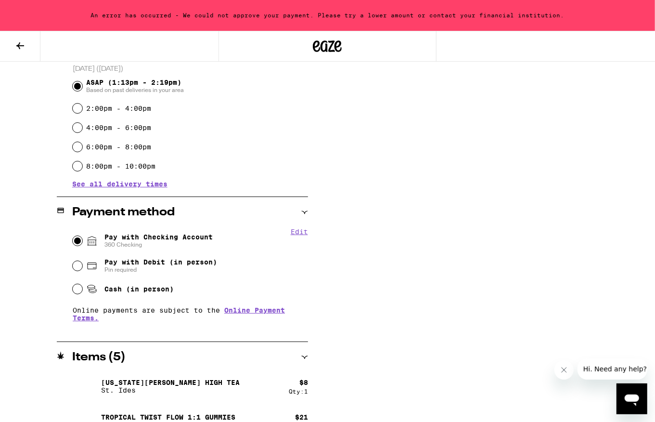
click at [301, 232] on button "Edit" at bounding box center [299, 232] width 17 height 8
click at [301, 232] on button "Done" at bounding box center [299, 232] width 17 height 8
click at [159, 237] on span "Pay with Checking Account 360 Checking" at bounding box center [159, 240] width 108 height 15
click at [82, 237] on input "Pay with Checking Account 360 Checking" at bounding box center [78, 241] width 10 height 10
click at [297, 236] on button "Edit" at bounding box center [299, 232] width 17 height 8
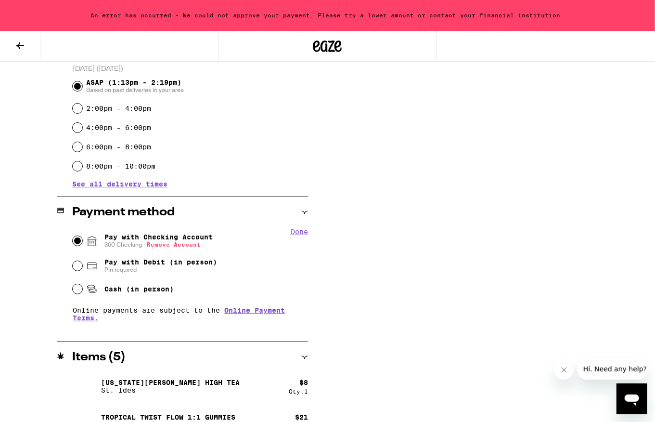
click at [188, 247] on button "Remove Account" at bounding box center [174, 244] width 54 height 6
radio input "false"
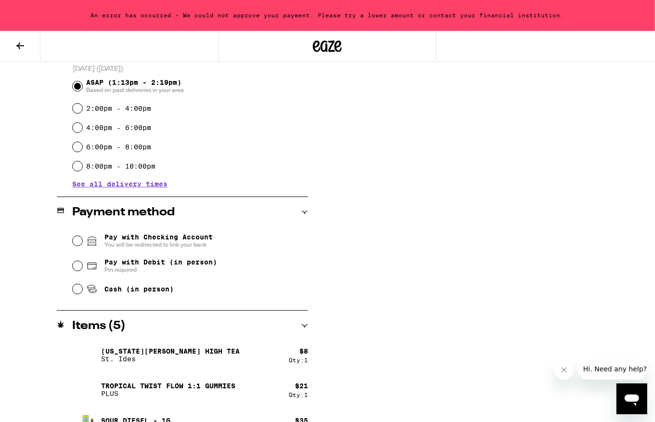
click at [168, 241] on span "Pay with Checking Account You will be redirected to link your bank" at bounding box center [159, 240] width 108 height 15
click at [82, 241] on input "Pay with Checking Account You will be redirected to link your bank" at bounding box center [78, 241] width 10 height 10
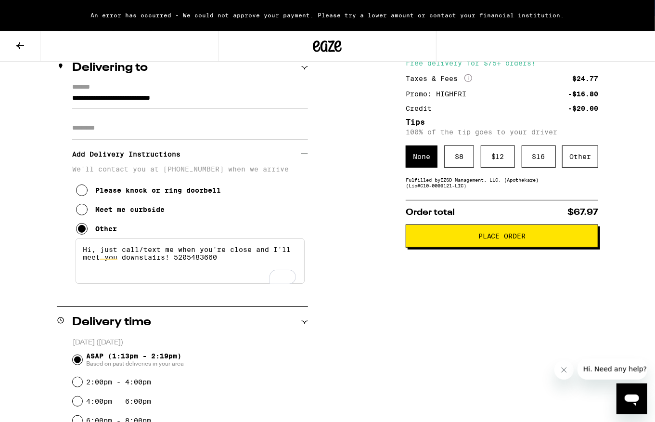
scroll to position [172, 0]
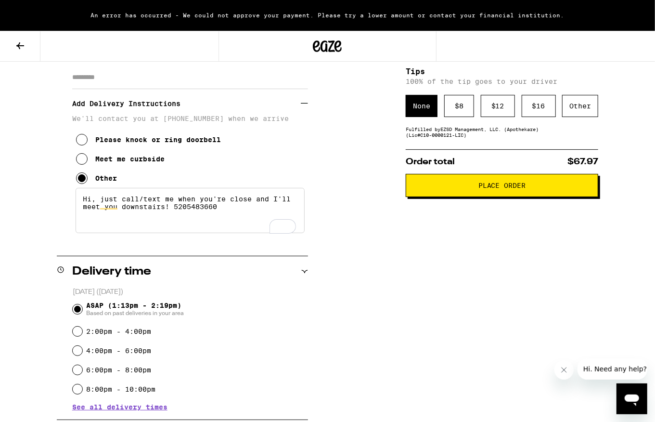
click at [443, 193] on button "Place Order" at bounding box center [502, 185] width 193 height 23
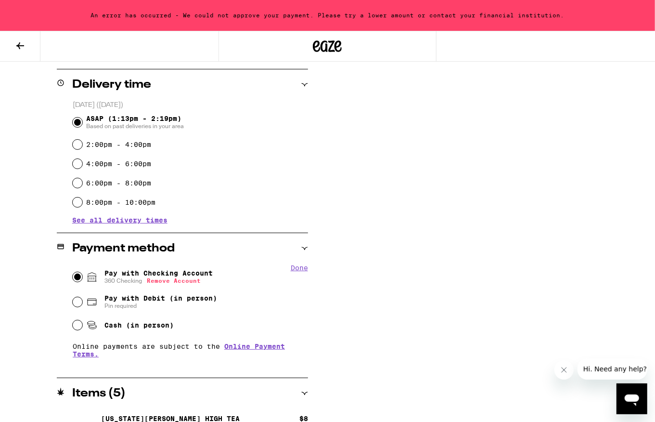
scroll to position [361, 0]
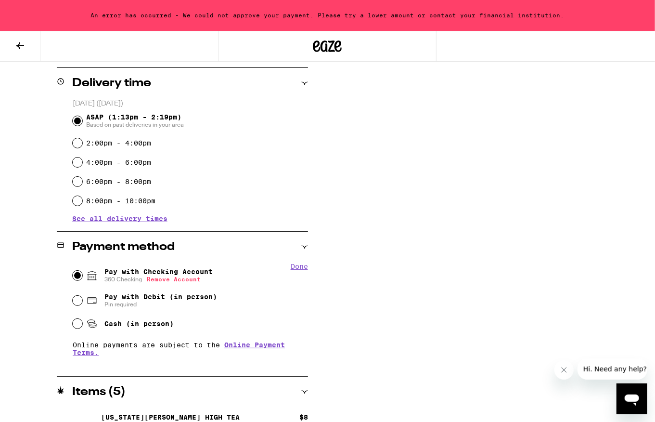
click at [126, 300] on span "Pay with Debit (in person)" at bounding box center [161, 297] width 113 height 8
click at [82, 300] on input "Pay with Debit (in person) Pin required" at bounding box center [78, 301] width 10 height 10
radio input "true"
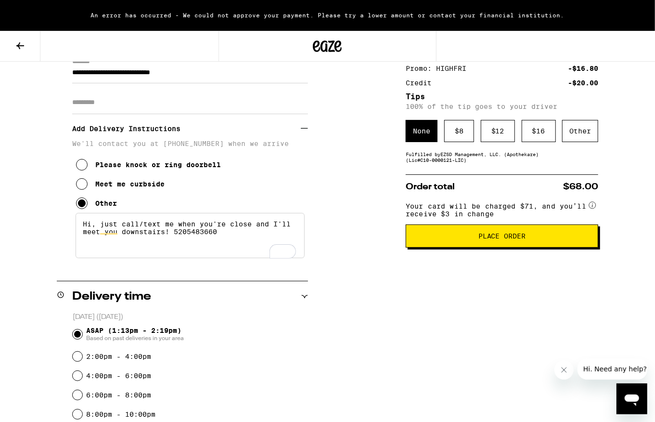
scroll to position [152, 0]
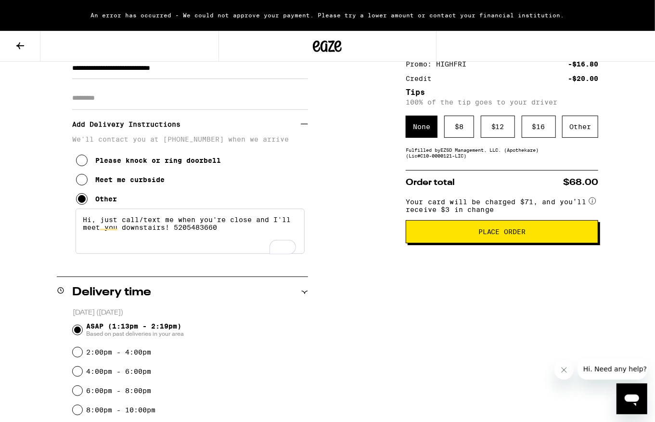
click at [462, 235] on span "Place Order" at bounding box center [502, 231] width 176 height 7
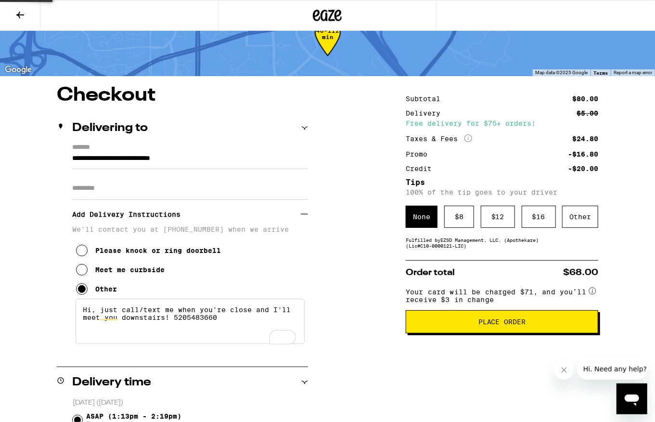
scroll to position [28, 0]
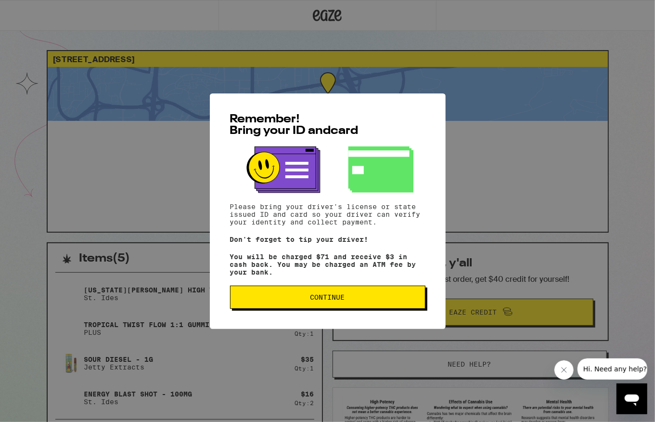
click at [323, 301] on span "Continue" at bounding box center [328, 297] width 35 height 7
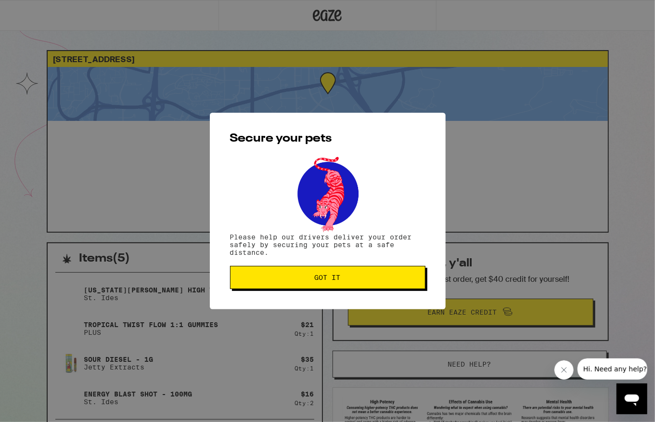
click at [328, 279] on span "Got it" at bounding box center [328, 277] width 26 height 7
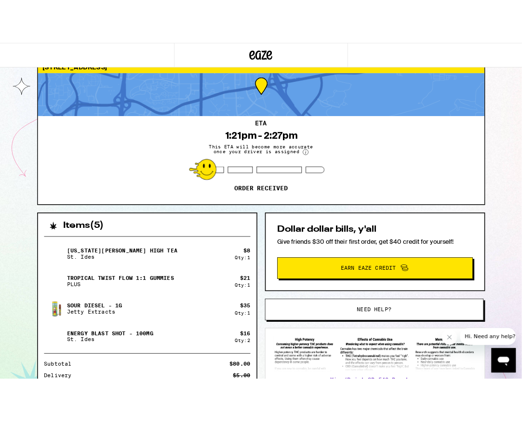
scroll to position [30, 0]
